Goal: Navigation & Orientation: Find specific page/section

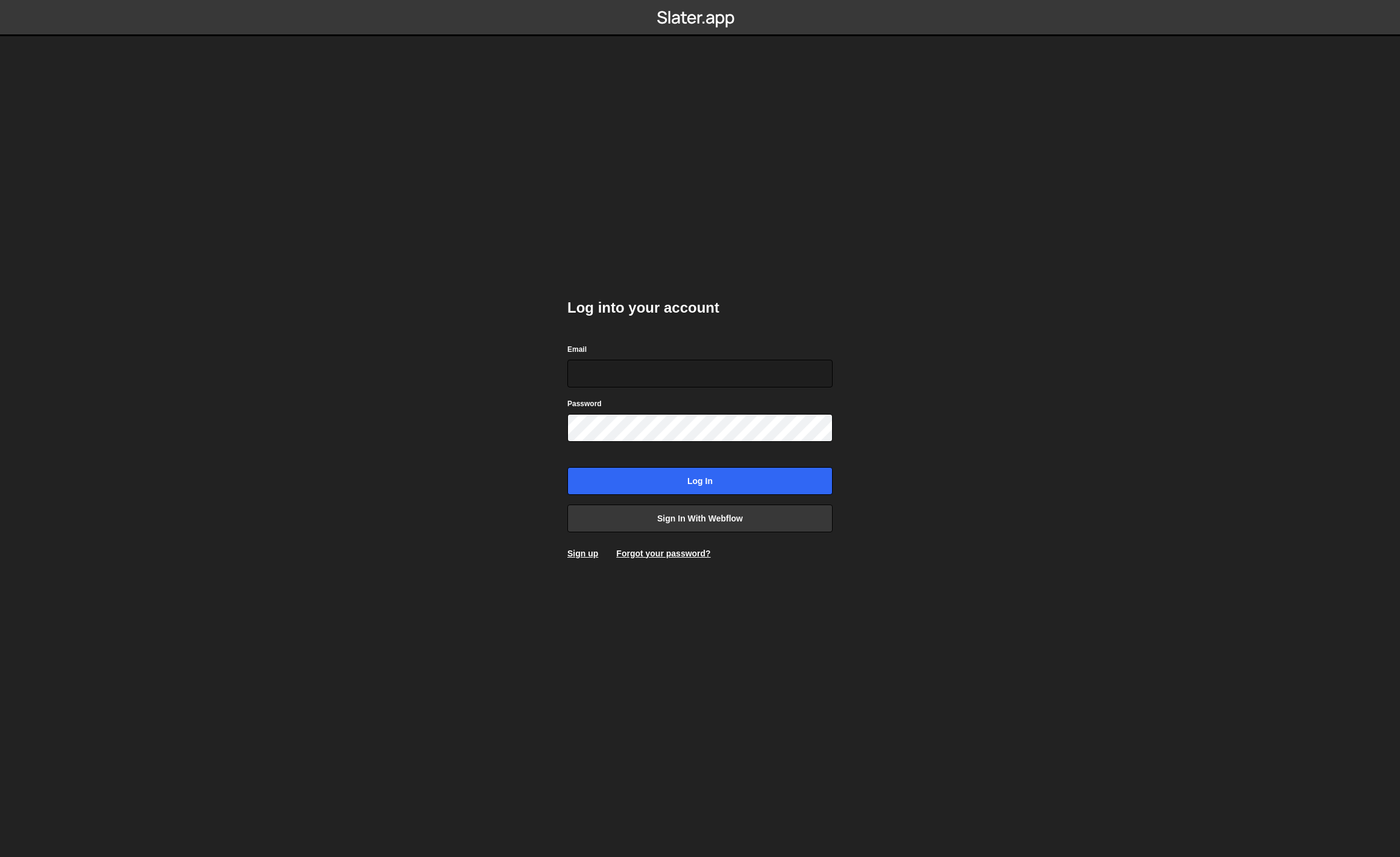
click at [700, 0] on com-1password-button at bounding box center [700, 0] width 0 height 0
type input "michaelyonke@gmail.com"
click at [690, 480] on input "Log in" at bounding box center [700, 480] width 265 height 27
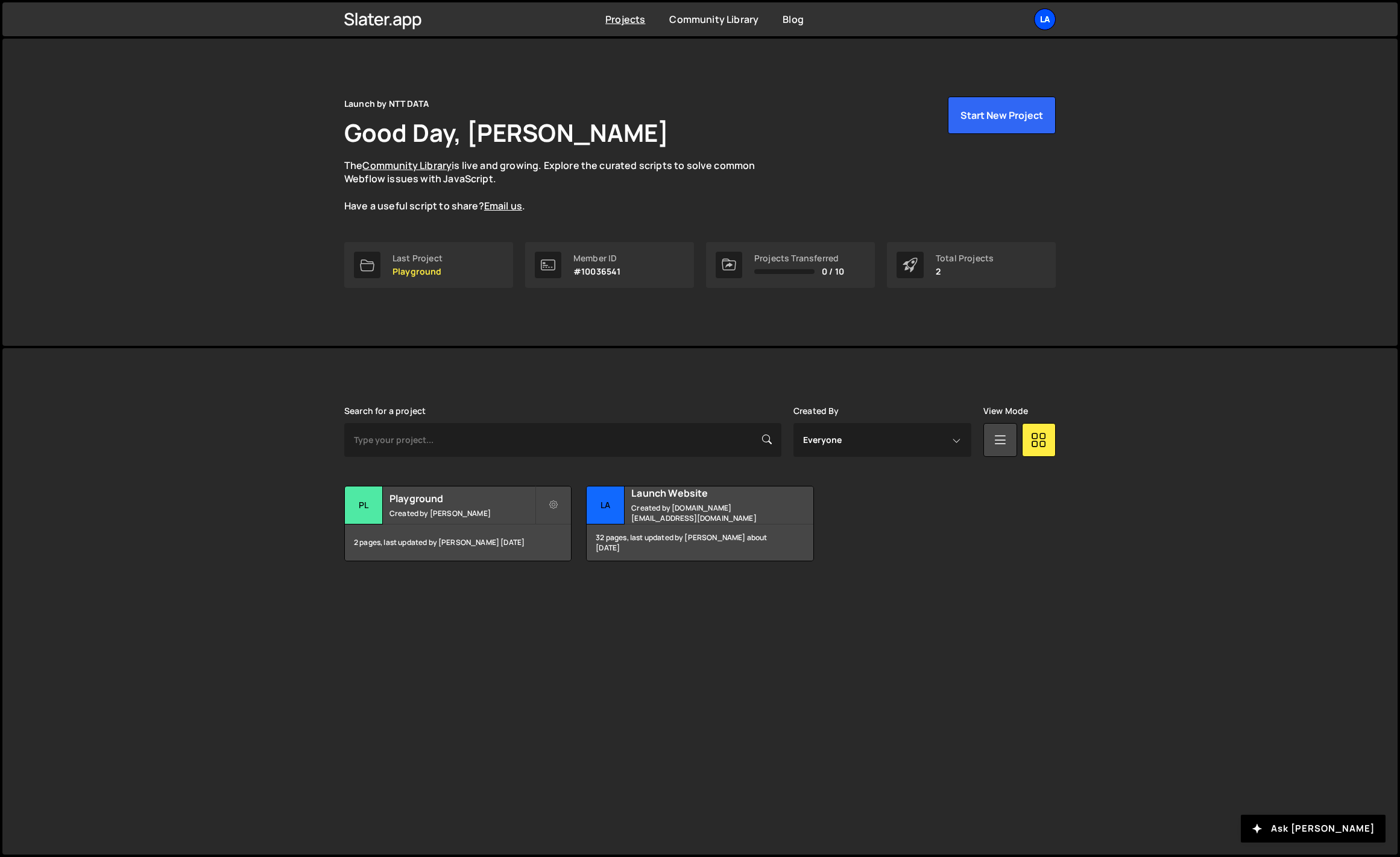
click at [1045, 22] on div "La" at bounding box center [1044, 19] width 21 height 21
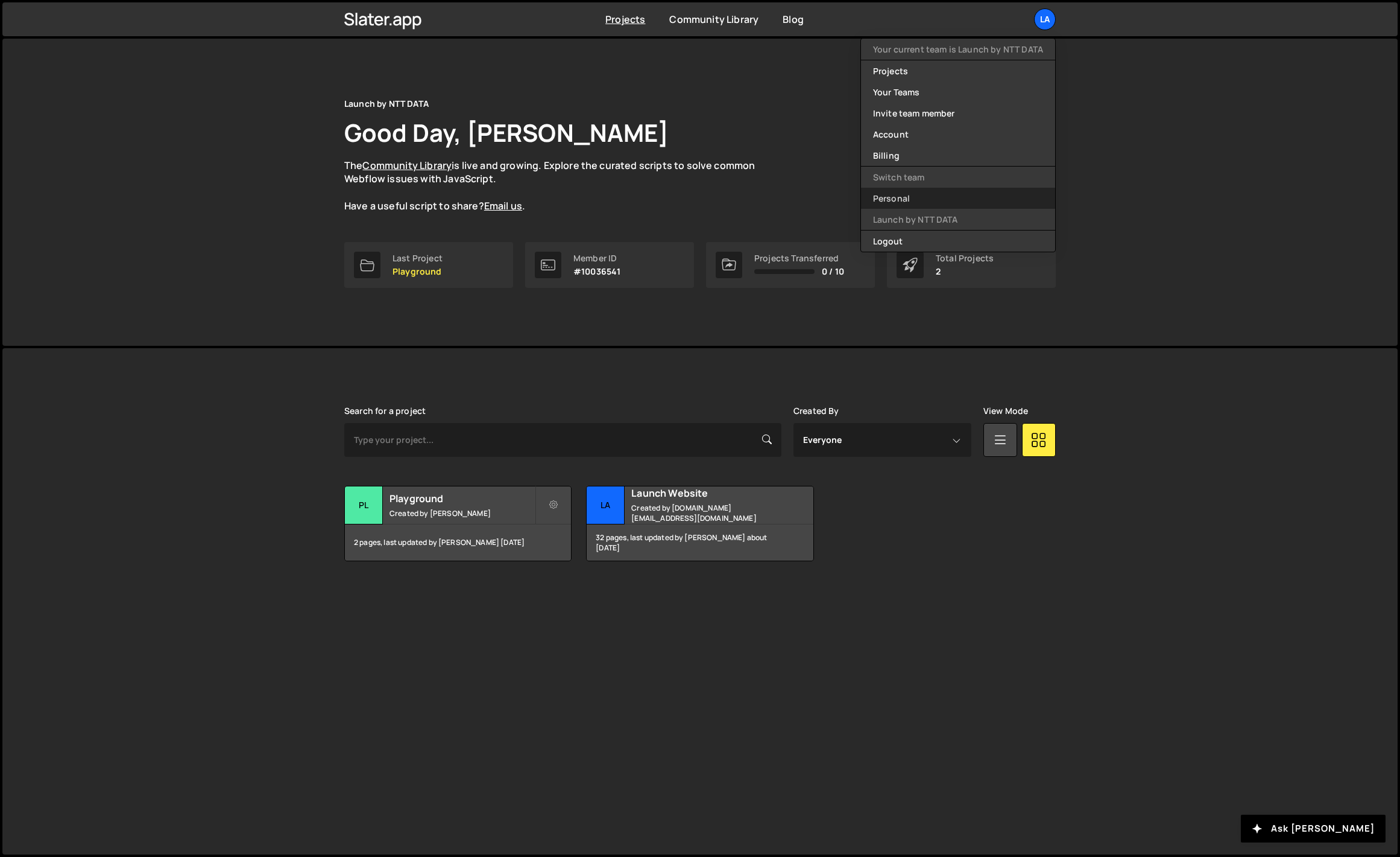
click at [922, 204] on link "Personal" at bounding box center [958, 198] width 194 height 21
